Goal: Navigation & Orientation: Find specific page/section

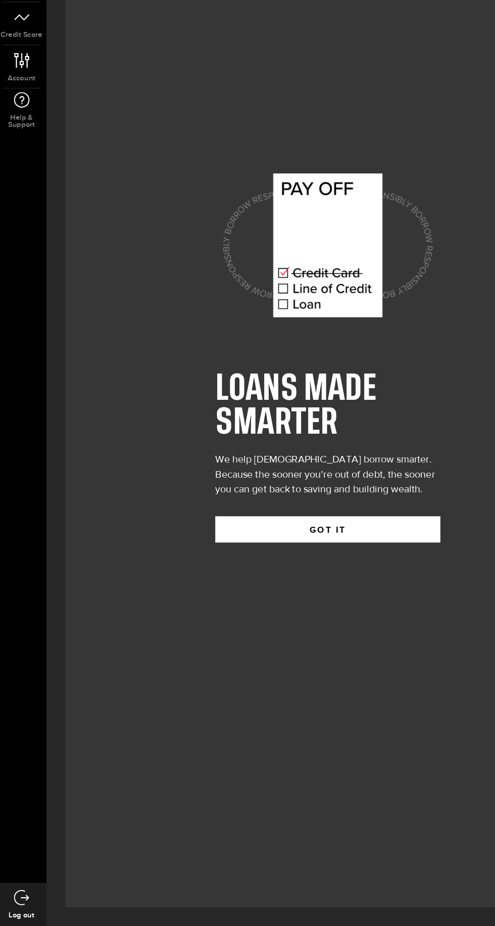
scroll to position [45, 0]
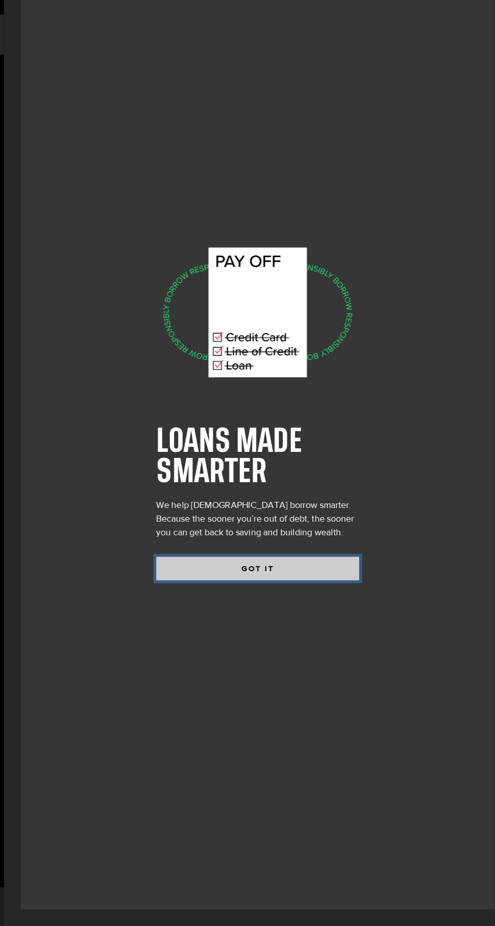
click at [315, 616] on button "GOT IT" at bounding box center [268, 605] width 182 height 21
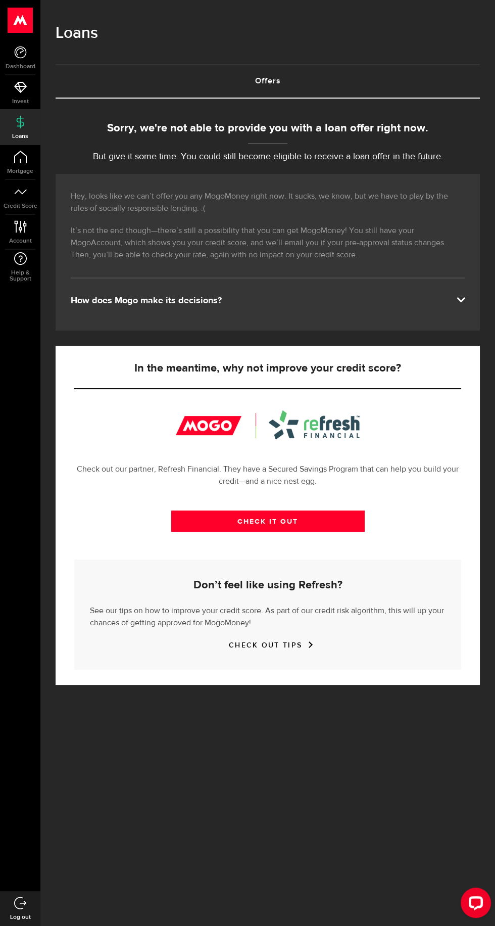
scroll to position [254, 0]
click at [458, 303] on span at bounding box center [461, 299] width 8 height 8
click at [29, 66] on span "Dashboard" at bounding box center [20, 67] width 40 height 6
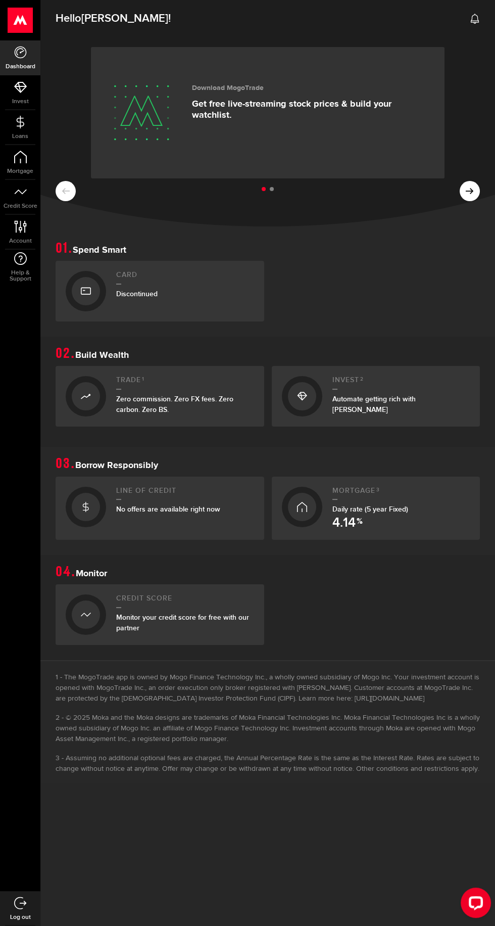
scroll to position [820, 0]
click at [31, 101] on span "Invest" at bounding box center [20, 102] width 40 height 6
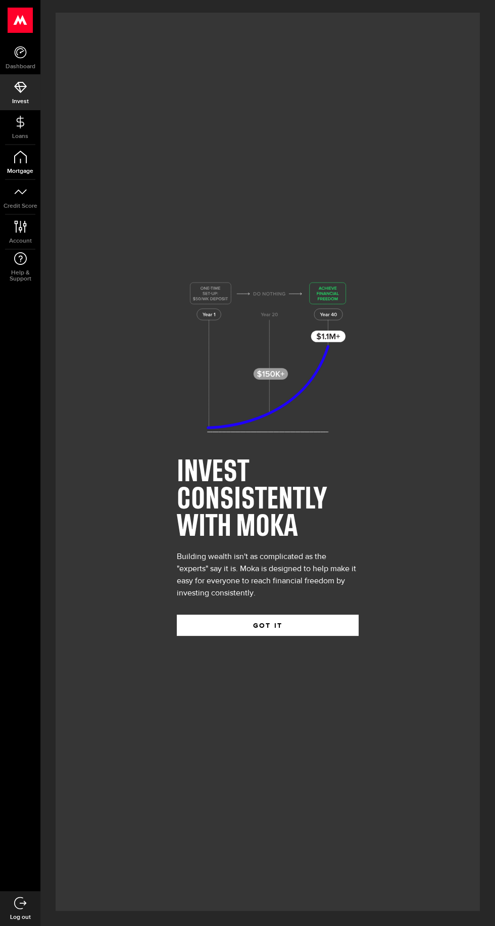
click at [23, 159] on icon at bounding box center [20, 157] width 13 height 13
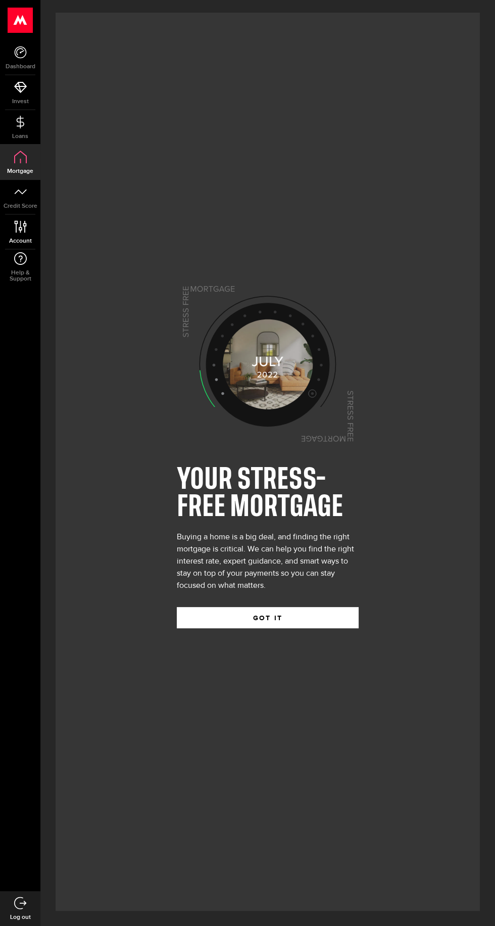
click at [19, 223] on icon at bounding box center [21, 226] width 14 height 13
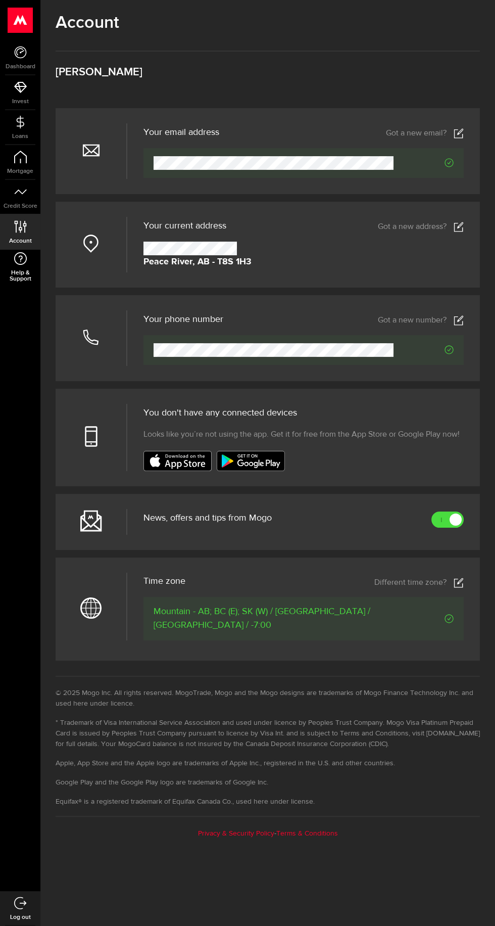
click at [21, 276] on span "Help & Support" at bounding box center [20, 276] width 40 height 12
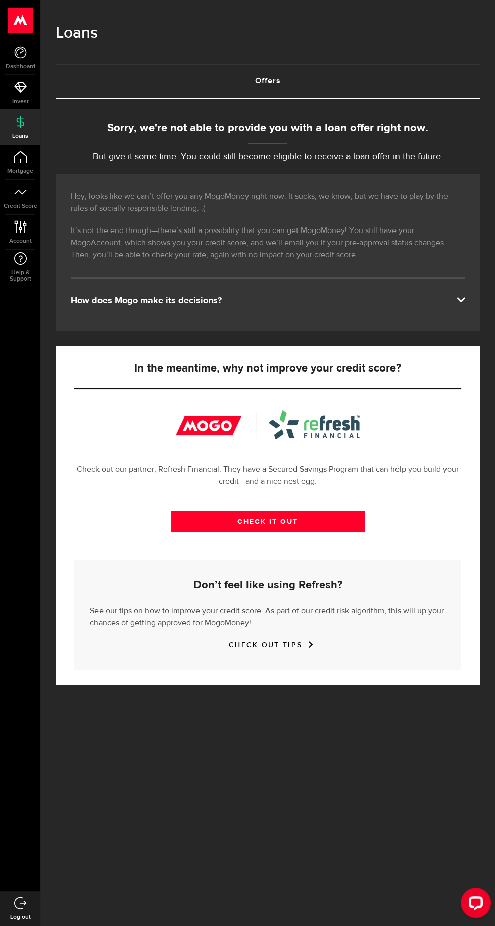
scroll to position [107, 0]
